Goal: Information Seeking & Learning: Learn about a topic

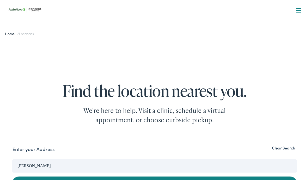
click at [296, 9] on div at bounding box center [298, 9] width 5 height 5
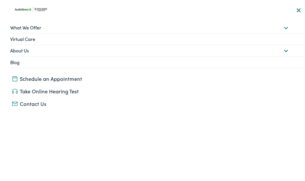
click at [276, 28] on link "What We Offer" at bounding box center [156, 26] width 293 height 11
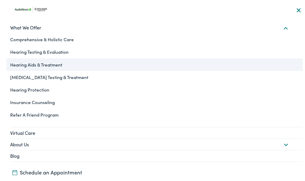
click at [56, 61] on link "Hearing Aids & Treatment" at bounding box center [154, 63] width 297 height 13
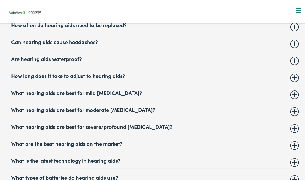
scroll to position [2627, 0]
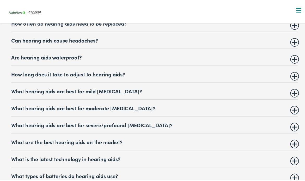
click at [99, 132] on details "What are the best hearing aids on the market? Our clinics get asked this questi…" at bounding box center [154, 140] width 287 height 17
click at [293, 137] on summary "What are the best hearing aids on the market?" at bounding box center [154, 140] width 287 height 6
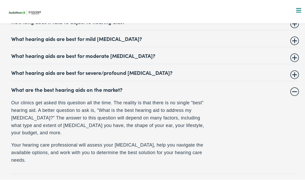
scroll to position [2679, 0]
click at [290, 85] on summary "What are the best hearing aids on the market?" at bounding box center [154, 88] width 287 height 6
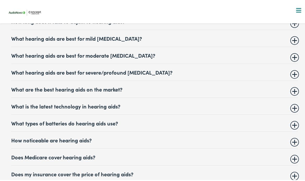
click at [291, 152] on summary "Does Medicare cover hearing aids?" at bounding box center [154, 155] width 287 height 6
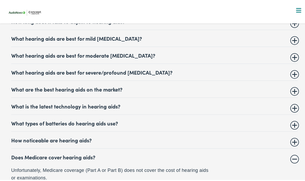
click at [292, 152] on summary "Does Medicare cover hearing aids?" at bounding box center [154, 155] width 287 height 6
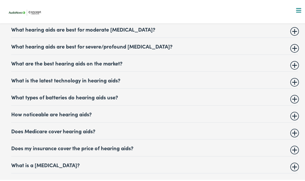
scroll to position [2706, 0]
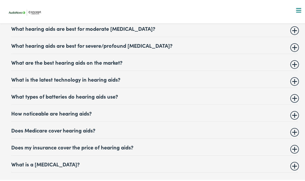
click at [294, 143] on summary "Does my insurance cover the price of hearing aids?" at bounding box center [154, 146] width 287 height 6
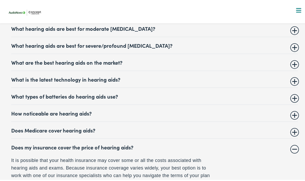
click at [292, 143] on summary "Does my insurance cover the price of hearing aids?" at bounding box center [154, 146] width 287 height 6
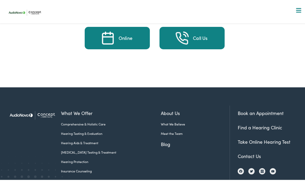
scroll to position [3019, 0]
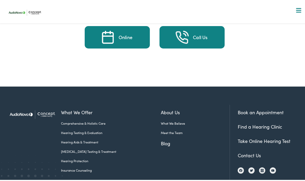
click at [79, 166] on link "Insurance Counseling" at bounding box center [111, 168] width 100 height 5
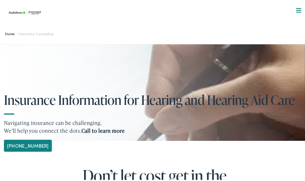
click at [153, 92] on h1 "Insurance Information for Hearing and Hearing Aid Care" at bounding box center [156, 98] width 305 height 14
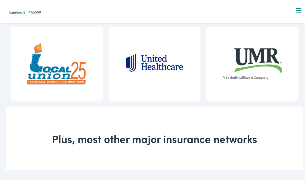
scroll to position [619, 0]
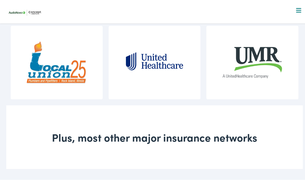
drag, startPoint x: 146, startPoint y: 90, endPoint x: 154, endPoint y: 59, distance: 32.5
drag, startPoint x: 154, startPoint y: 59, endPoint x: 118, endPoint y: 124, distance: 74.5
click at [118, 124] on div "Plus, most other major insurance networks" at bounding box center [154, 136] width 297 height 64
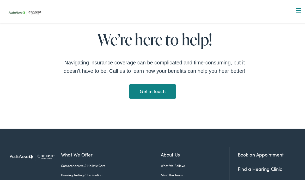
scroll to position [846, 0]
click at [154, 86] on link "Get in touch Get in touch" at bounding box center [152, 90] width 46 height 15
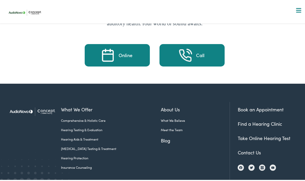
scroll to position [1216, 0]
